Goal: Transaction & Acquisition: Obtain resource

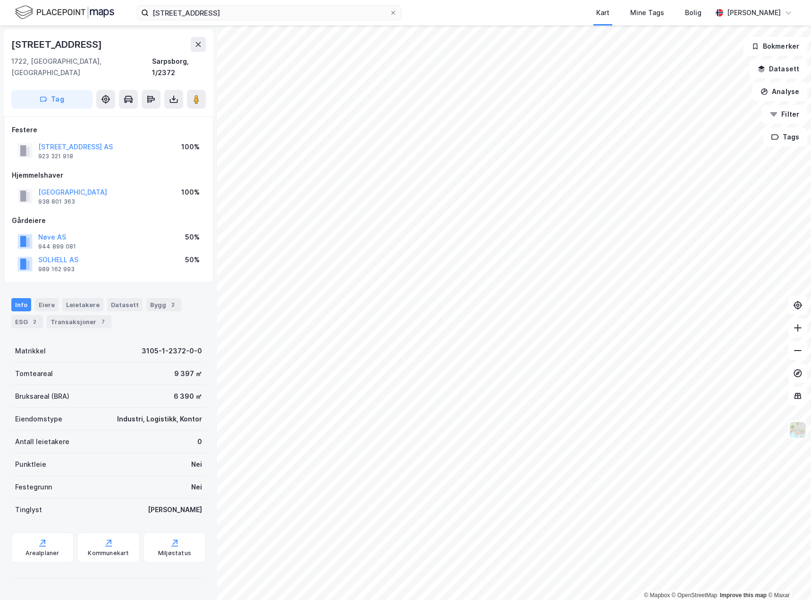
click at [26, 345] on div "Matrikkel" at bounding box center [30, 350] width 31 height 11
click at [171, 345] on div "3105-1-2372-0-0" at bounding box center [172, 350] width 60 height 11
click at [172, 345] on div "3105-1-2372-0-0" at bounding box center [172, 350] width 60 height 11
click at [180, 476] on div "Festegrunn Nei" at bounding box center [108, 487] width 195 height 23
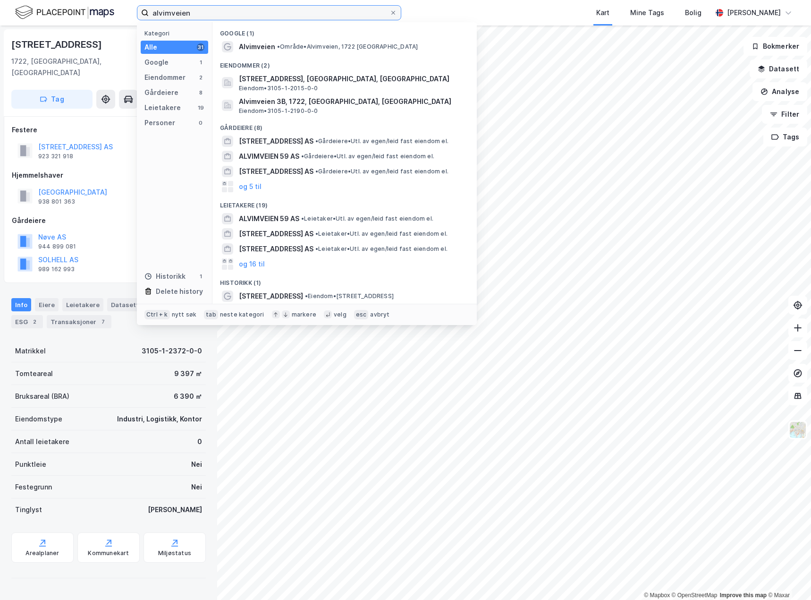
type input "alvimveien"
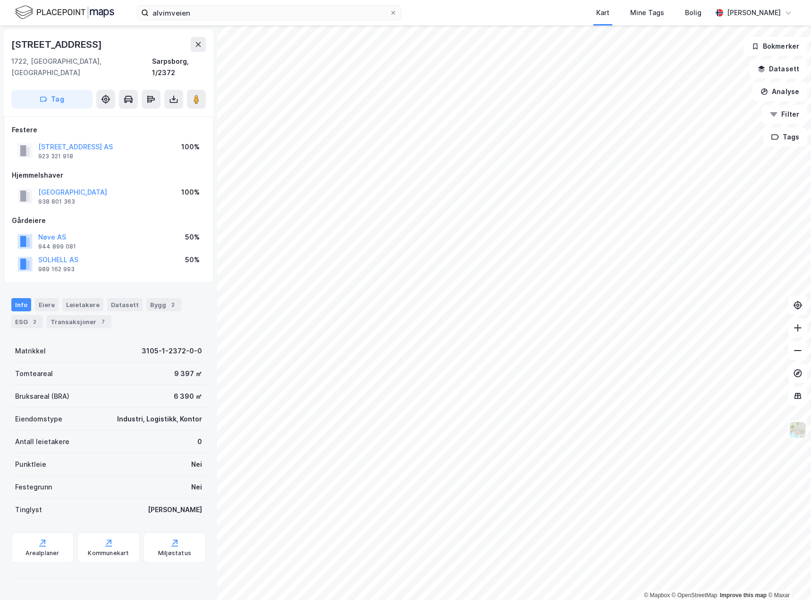
click at [115, 481] on div "Festegrunn Nei" at bounding box center [108, 487] width 195 height 23
click at [72, 476] on div "Festegrunn Nei" at bounding box center [108, 487] width 195 height 23
click at [69, 476] on div "Festegrunn Nei" at bounding box center [108, 487] width 195 height 23
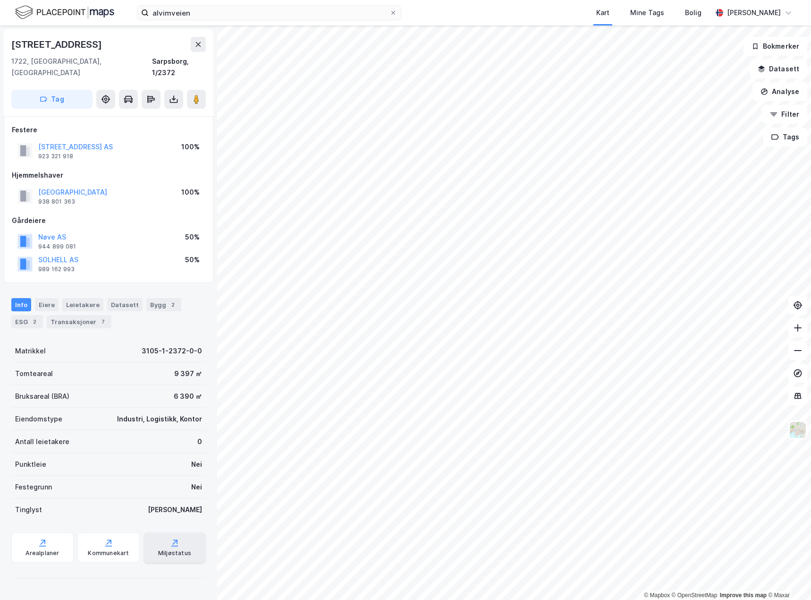
click at [156, 533] on div "Miljøstatus" at bounding box center [175, 547] width 62 height 30
click at [25, 315] on div "ESG 2" at bounding box center [27, 321] width 32 height 13
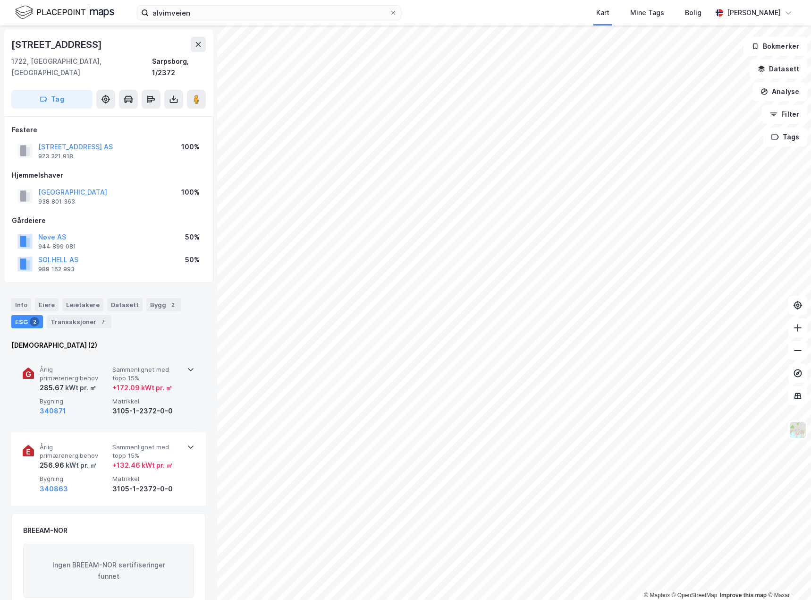
click at [98, 397] on span "Bygning" at bounding box center [74, 401] width 69 height 8
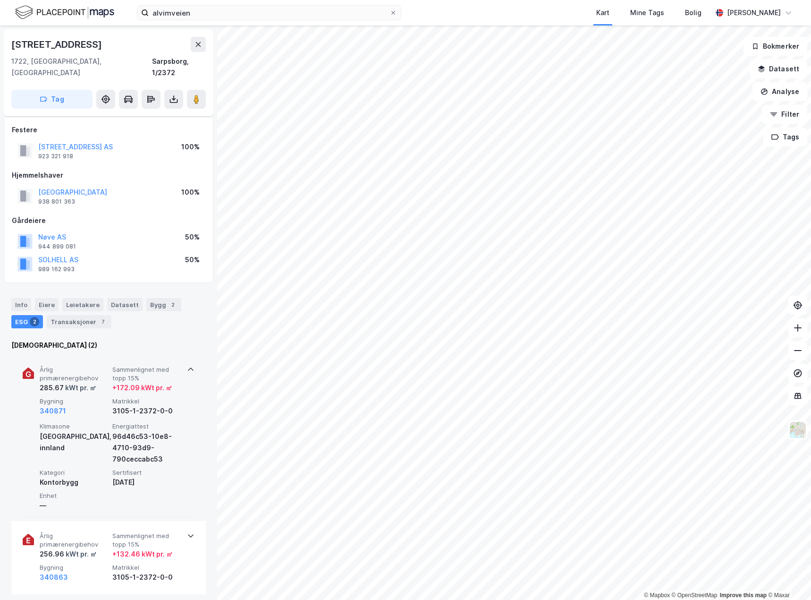
scroll to position [189, 0]
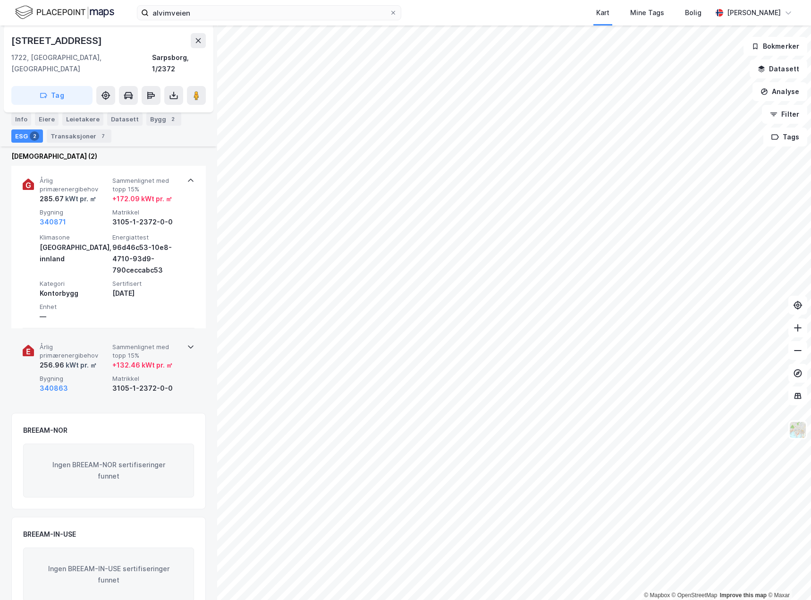
click at [84, 383] on div "340863" at bounding box center [74, 388] width 69 height 11
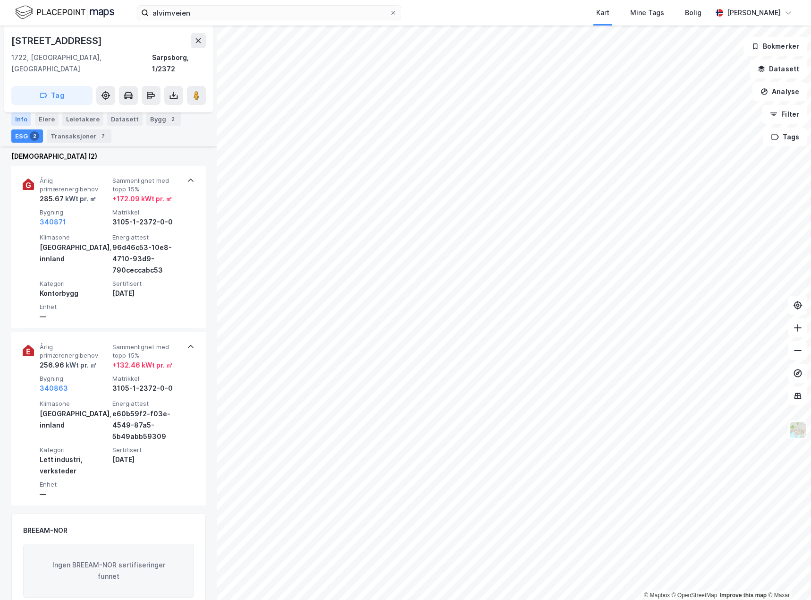
click at [24, 119] on div "Info" at bounding box center [21, 118] width 20 height 13
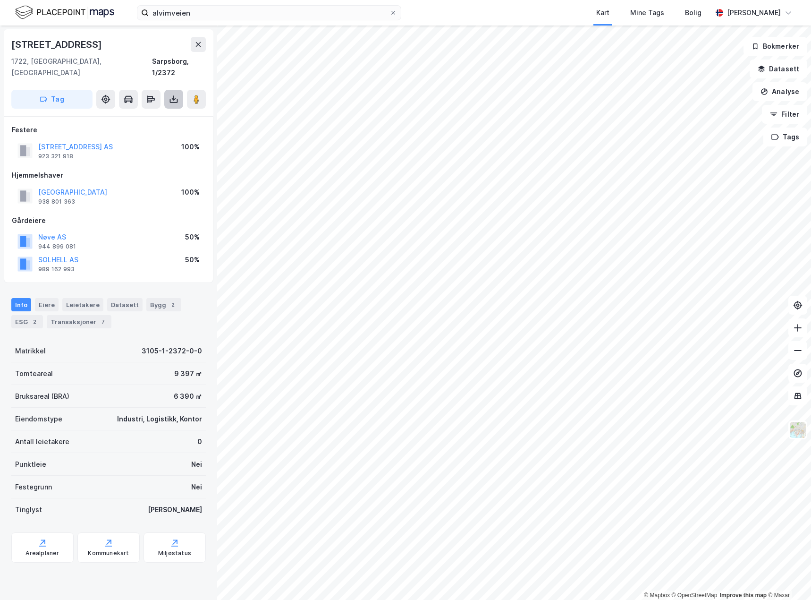
click at [174, 94] on icon at bounding box center [173, 98] width 9 height 9
click at [162, 111] on div "Last ned grunnbok" at bounding box center [133, 118] width 101 height 15
